Goal: Find specific page/section: Find specific page/section

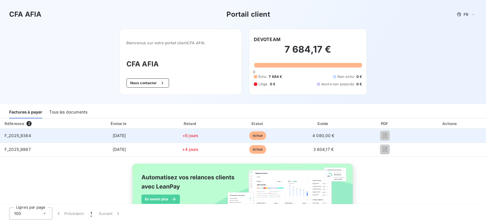
scroll to position [29, 0]
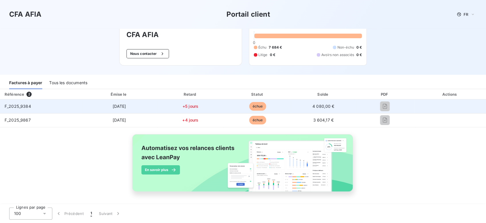
click at [22, 107] on span "F_2025_9384" at bounding box center [18, 106] width 26 height 5
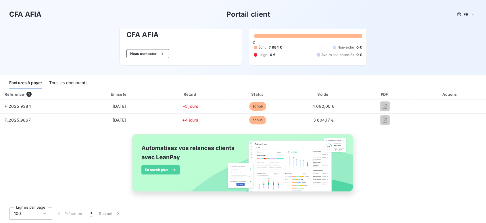
click at [66, 84] on div "Tous les documents" at bounding box center [68, 83] width 38 height 12
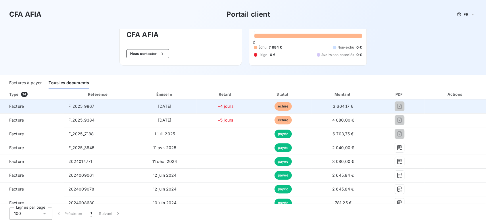
click at [22, 106] on span "Facture" at bounding box center [32, 106] width 55 height 6
click at [64, 103] on td "F_2025_9867" at bounding box center [98, 106] width 69 height 14
click at [103, 107] on td "F_2025_9867" at bounding box center [98, 106] width 69 height 14
click at [164, 109] on td "[DATE]" at bounding box center [164, 106] width 63 height 14
click at [343, 105] on span "3 604,17 €" at bounding box center [343, 106] width 21 height 5
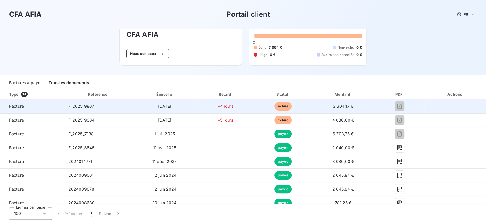
click at [343, 105] on span "3 604,17 €" at bounding box center [343, 106] width 21 height 5
drag, startPoint x: 69, startPoint y: 104, endPoint x: 94, endPoint y: 105, distance: 25.0
click at [94, 105] on span "F_2025_9867" at bounding box center [81, 106] width 26 height 5
copy span "F_2025_9867"
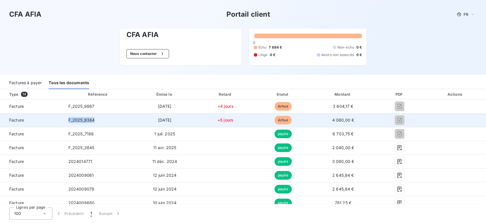
drag, startPoint x: 69, startPoint y: 120, endPoint x: 94, endPoint y: 120, distance: 25.3
click at [94, 120] on span "F_2025_9384" at bounding box center [81, 120] width 26 height 5
copy span "F_2025_9384"
